Goal: Information Seeking & Learning: Learn about a topic

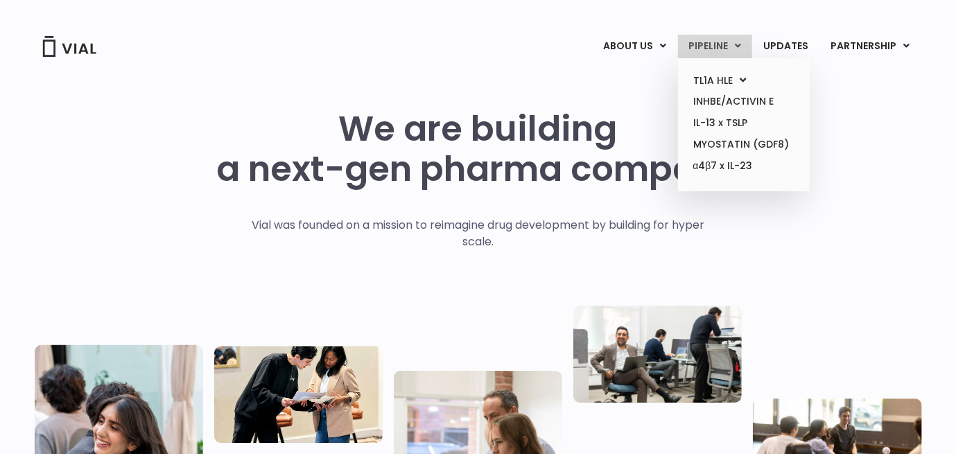
click at [708, 40] on link "PIPELINE" at bounding box center [715, 47] width 74 height 24
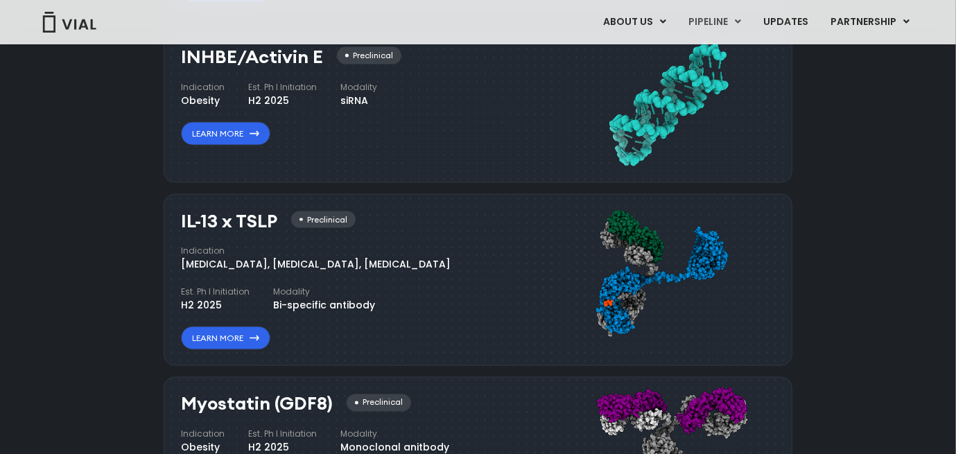
scroll to position [1227, 0]
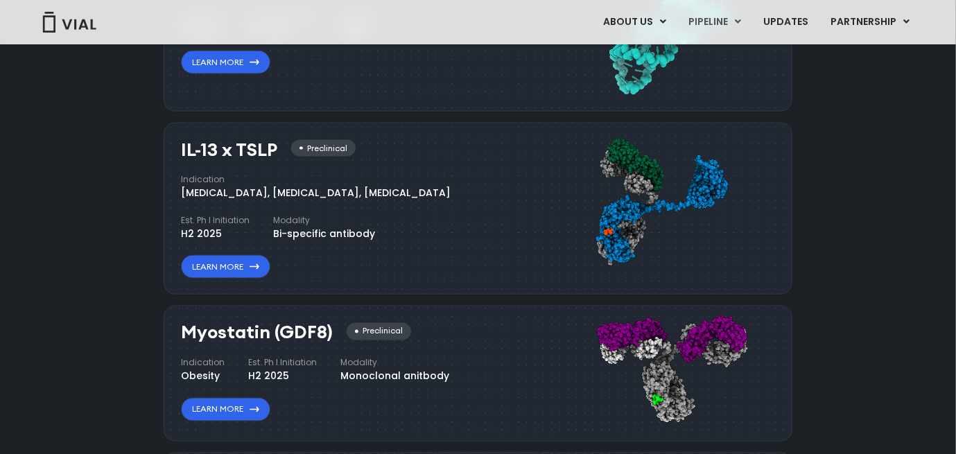
drag, startPoint x: 182, startPoint y: 149, endPoint x: 277, endPoint y: 148, distance: 95.6
click at [277, 148] on h3 "IL-13 x TSLP" at bounding box center [229, 150] width 96 height 20
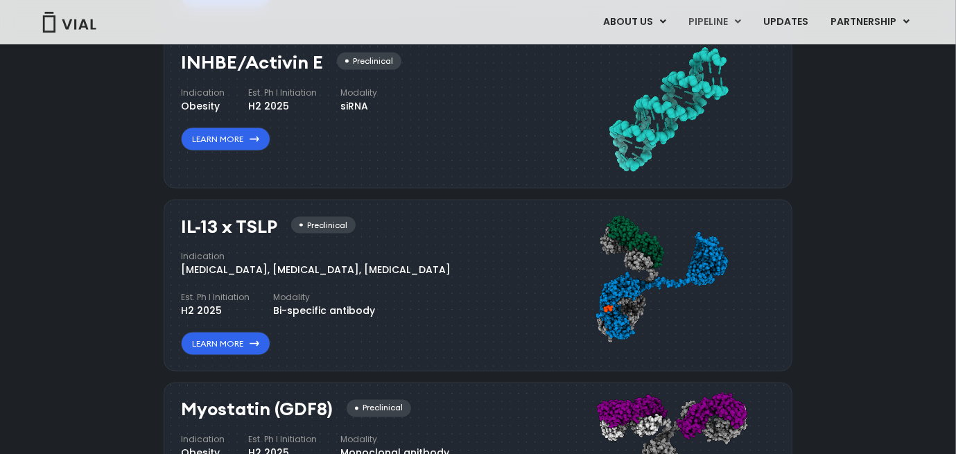
scroll to position [1158, 0]
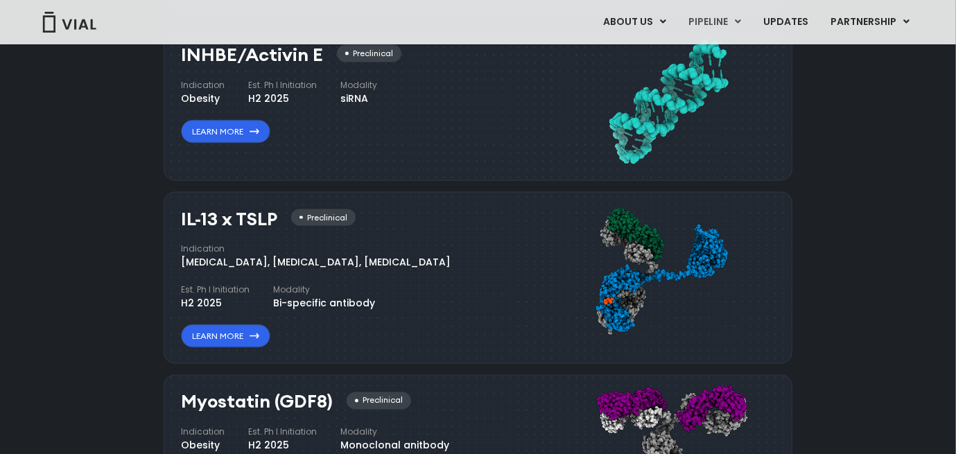
click at [112, 255] on div "Pipeline TL1A HLE Phase I VIAL-TL1A-HLE has started a phase 1 trial and remains…" at bounding box center [478, 211] width 924 height 977
click at [237, 333] on link "Learn More" at bounding box center [225, 336] width 89 height 24
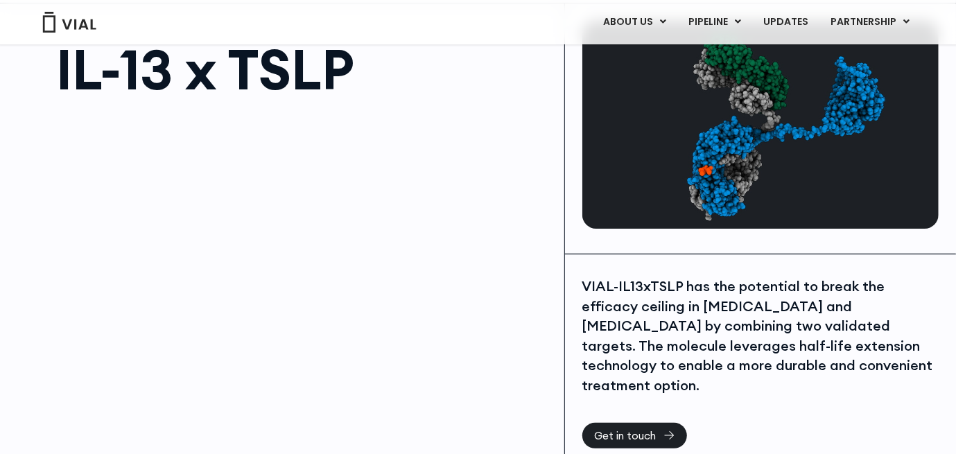
scroll to position [139, 0]
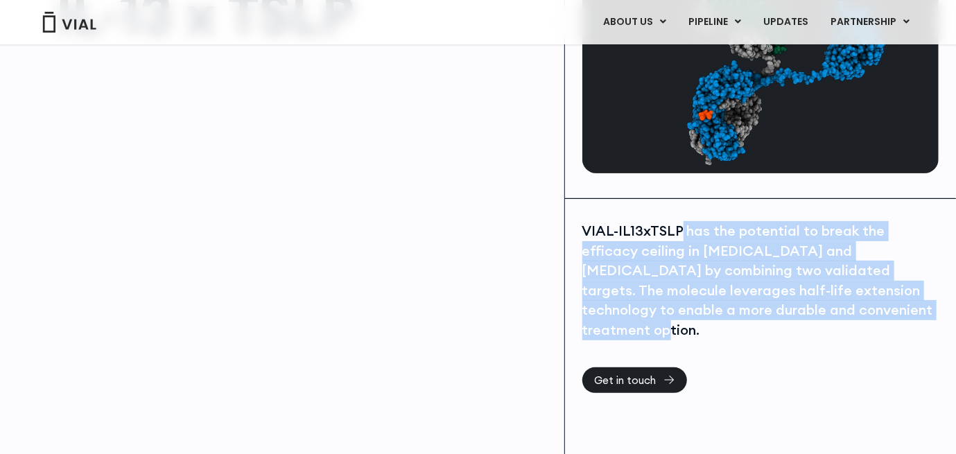
drag, startPoint x: 675, startPoint y: 233, endPoint x: 812, endPoint y: 304, distance: 154.7
click at [812, 304] on div "VIAL-IL13xTSLP has the potential to break the efficacy ceiling in asthma and at…" at bounding box center [760, 280] width 356 height 119
click at [690, 302] on div "VIAL-IL13xTSLP has the potential to break the efficacy ceiling in asthma and at…" at bounding box center [760, 280] width 356 height 119
drag, startPoint x: 802, startPoint y: 310, endPoint x: 563, endPoint y: 322, distance: 239.4
click at [581, 227] on div "VIAL-IL13xTSLP has the potential to break the efficacy ceiling in asthma and at…" at bounding box center [760, 330] width 391 height 263
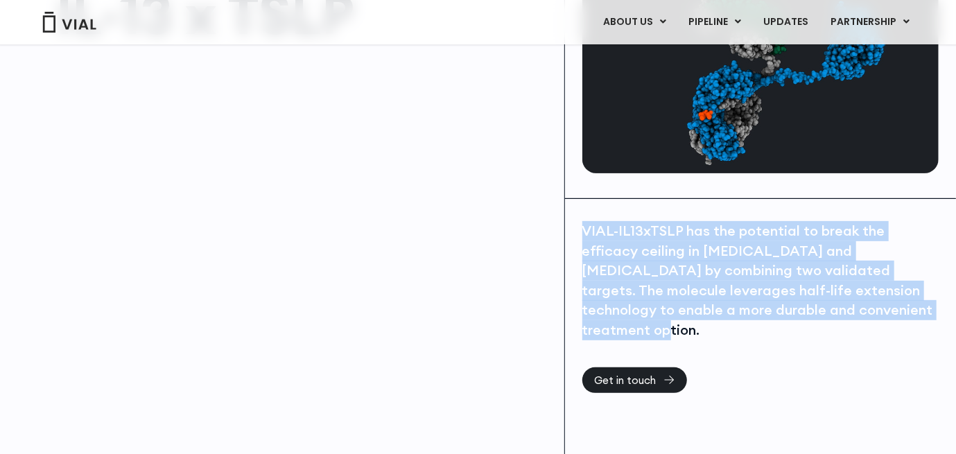
click at [652, 278] on div "VIAL-IL13xTSLP has the potential to break the efficacy ceiling in asthma and at…" at bounding box center [760, 280] width 356 height 119
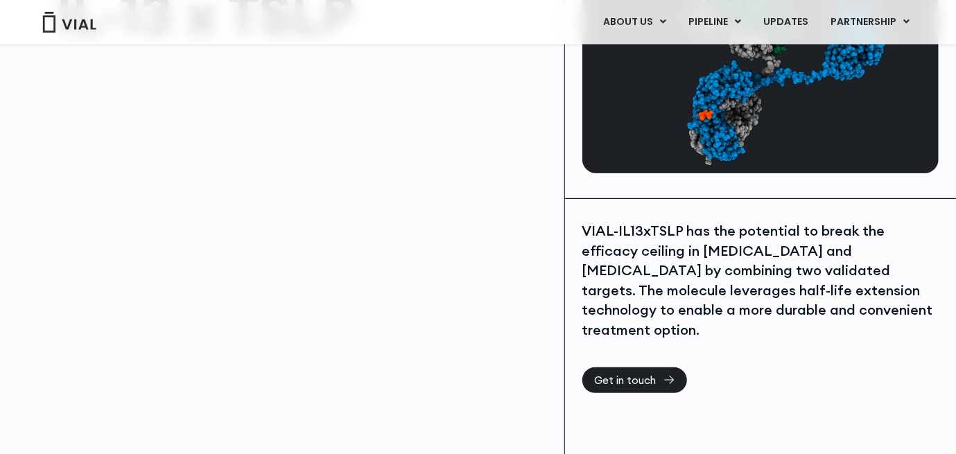
scroll to position [0, 0]
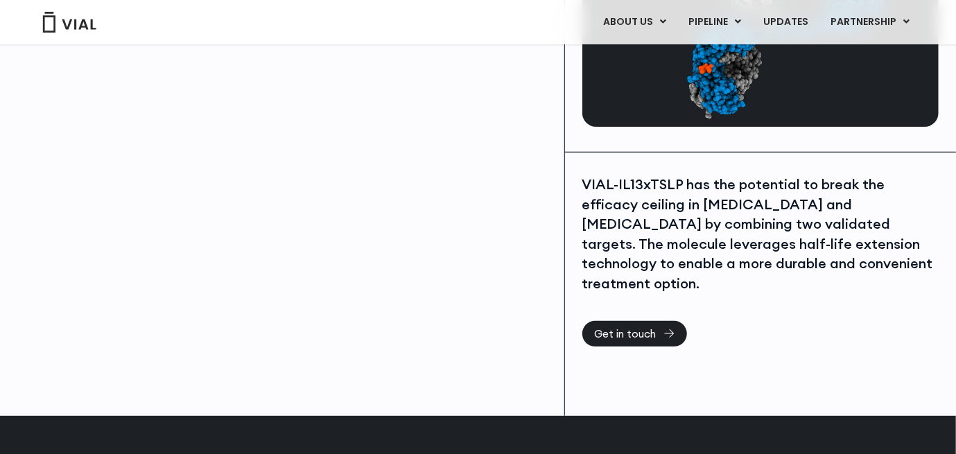
scroll to position [207, 0]
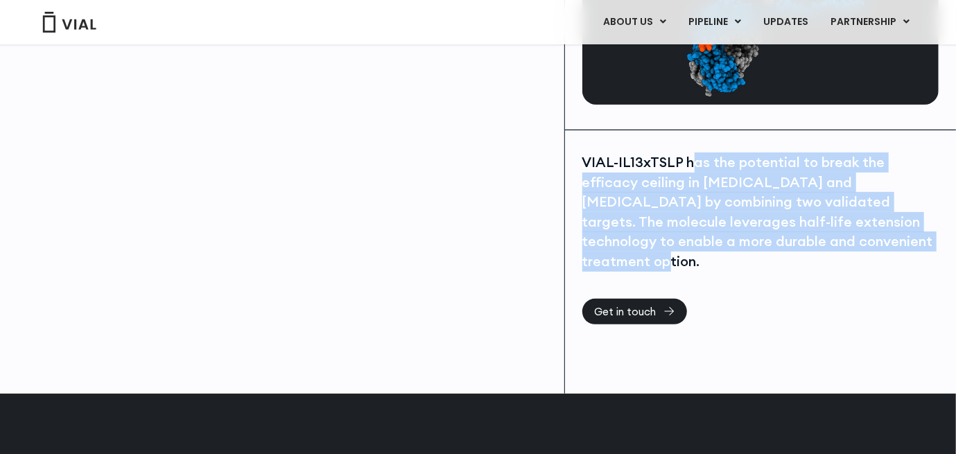
drag, startPoint x: 692, startPoint y: 162, endPoint x: 824, endPoint y: 250, distance: 159.0
click at [824, 250] on div "VIAL-IL13xTSLP has the potential to break the efficacy ceiling in asthma and at…" at bounding box center [760, 211] width 356 height 119
click at [797, 287] on div "VIAL-IL13xTSLP has the potential to break the efficacy ceiling in asthma and at…" at bounding box center [760, 261] width 391 height 263
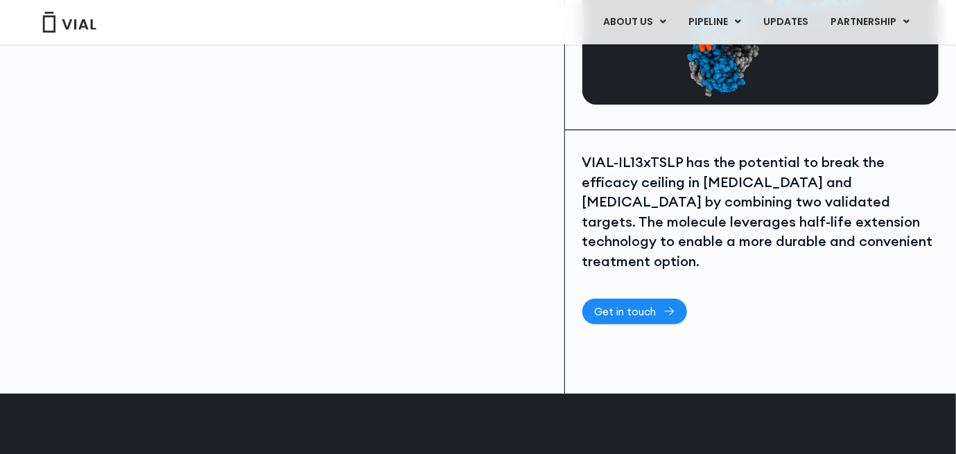
click at [642, 306] on span "Get in touch" at bounding box center [626, 311] width 62 height 10
